Goal: Task Accomplishment & Management: Use online tool/utility

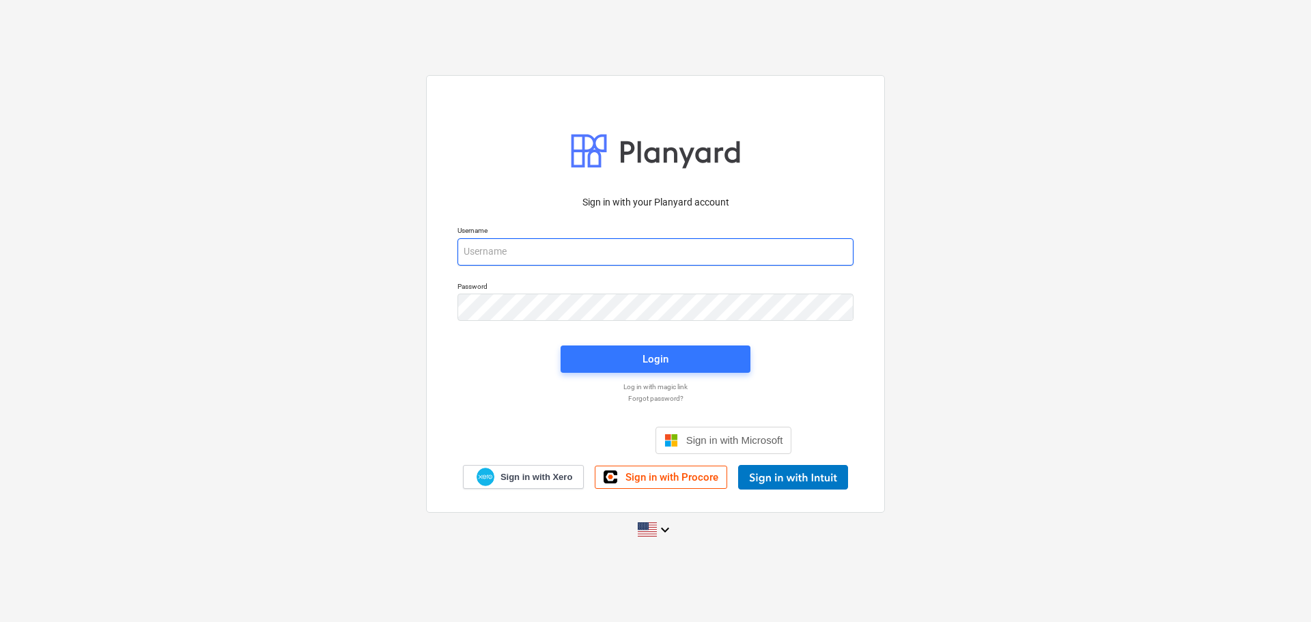
click at [582, 261] on input "email" at bounding box center [655, 251] width 396 height 27
click at [640, 252] on input "email" at bounding box center [655, 251] width 396 height 27
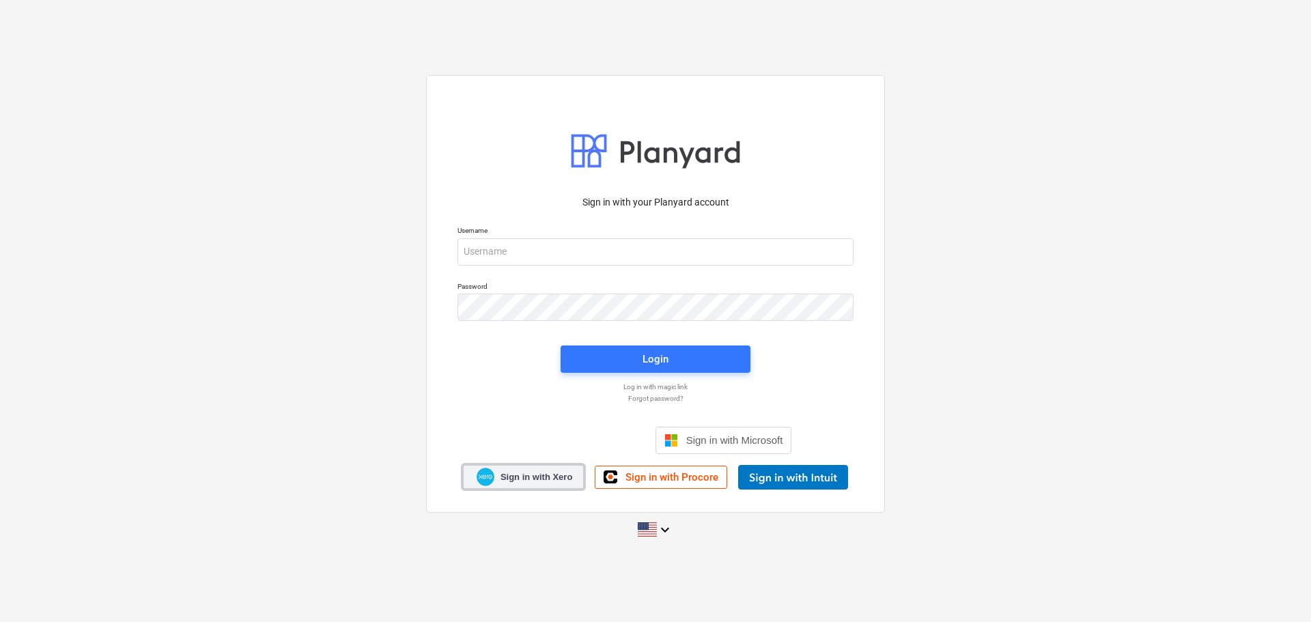
click at [493, 477] on img at bounding box center [486, 477] width 18 height 18
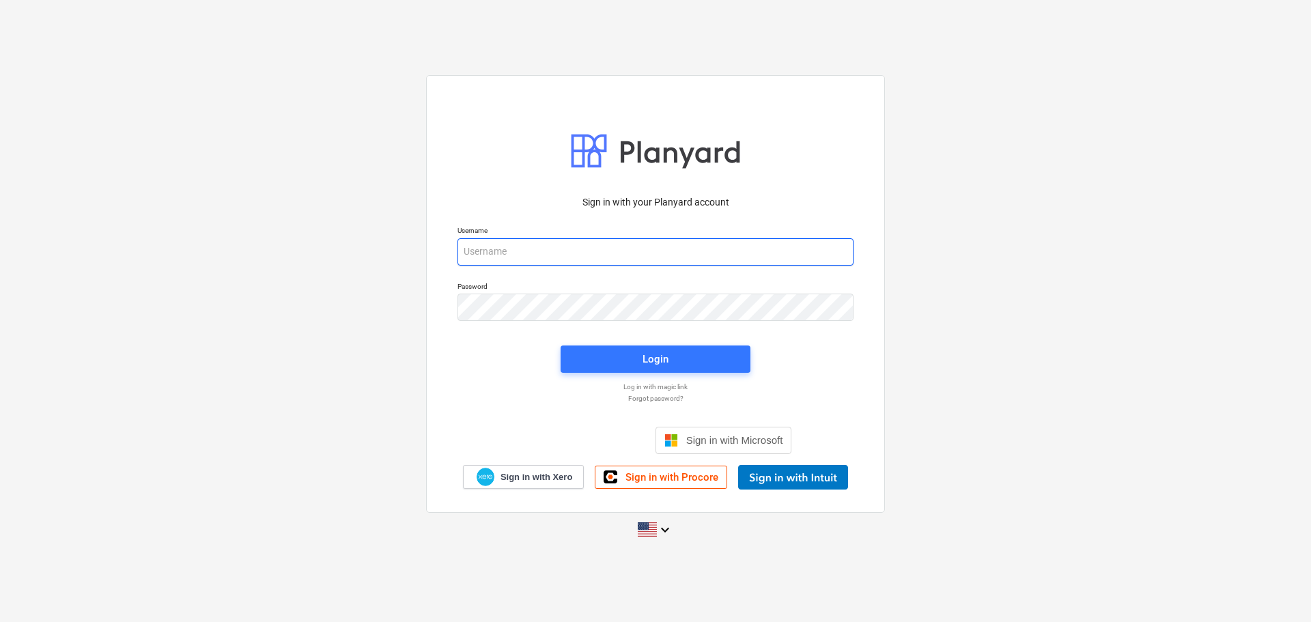
click at [562, 252] on input "email" at bounding box center [655, 251] width 396 height 27
click at [1232, 270] on div "Sign in with your Planyard account Username Password Login Log in with magic li…" at bounding box center [655, 310] width 1311 height 493
